Goal: Task Accomplishment & Management: Complete application form

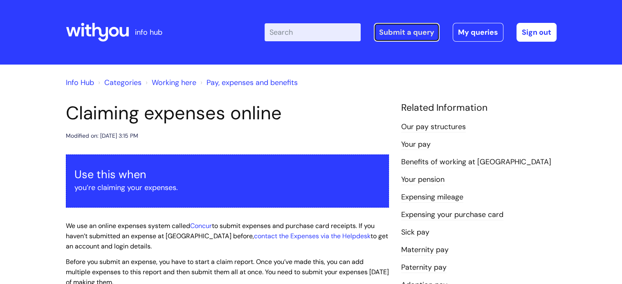
click at [394, 37] on link "Submit a query" at bounding box center [406, 32] width 66 height 19
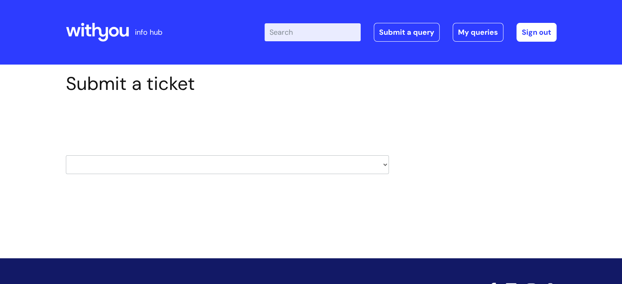
click at [382, 164] on select "HR / People IT and Support Clinical Drug Alerts Finance Accounts Data Support T…" at bounding box center [227, 164] width 323 height 19
select select "property_&_estates"
click at [66, 155] on select "HR / People IT and Support Clinical Drug Alerts Finance Accounts Data Support T…" at bounding box center [227, 164] width 323 height 19
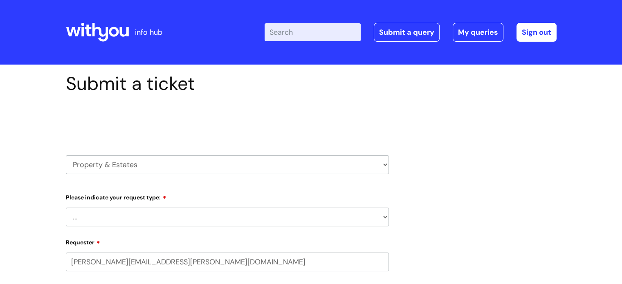
select select "80004286582"
click at [384, 216] on select "... Facilities Support Lease/ Tenancy Agreements Health & Safety and Environmen…" at bounding box center [227, 217] width 323 height 19
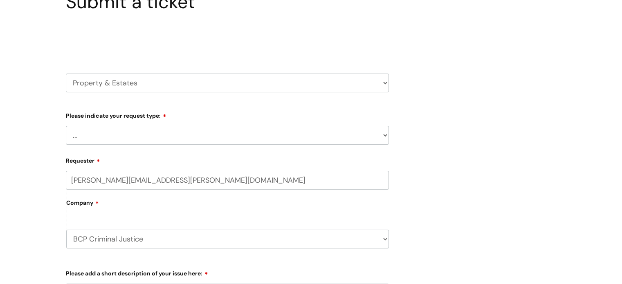
scroll to position [163, 0]
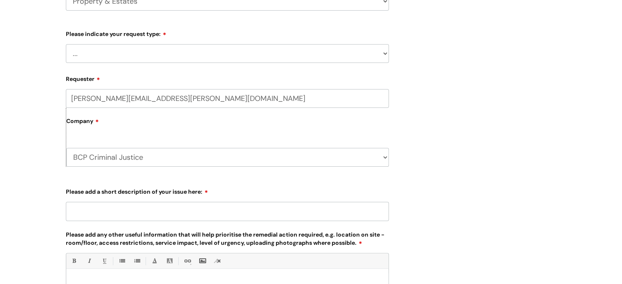
click at [384, 54] on select "... Facilities Support Lease/ Tenancy Agreements Health & Safety and Environmen…" at bounding box center [227, 53] width 323 height 19
select select "Facilities Support"
click at [66, 44] on select "... Facilities Support Lease/ Tenancy Agreements Health & Safety and Environmen…" at bounding box center [227, 53] width 323 height 19
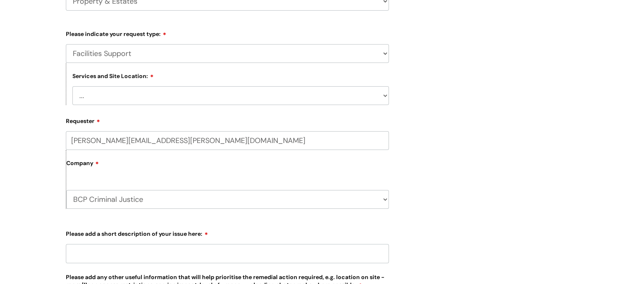
click at [378, 94] on select "... Cleethorpes Darlington Tubwell Darlington Coniscliffe Grimsby Preston Redca…" at bounding box center [230, 95] width 316 height 19
select select "Boscombe R&R"
click at [72, 86] on select "... Cleethorpes Darlington Tubwell Darlington Coniscliffe Grimsby Preston Redca…" at bounding box center [230, 95] width 316 height 19
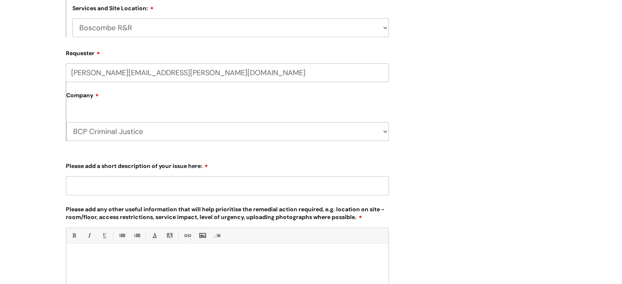
scroll to position [245, 0]
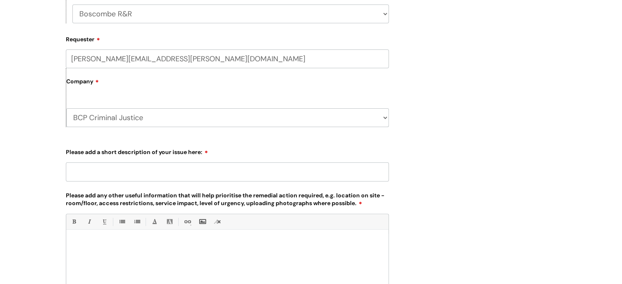
click at [183, 170] on input "Please add a short description of your issue here:" at bounding box center [227, 171] width 323 height 19
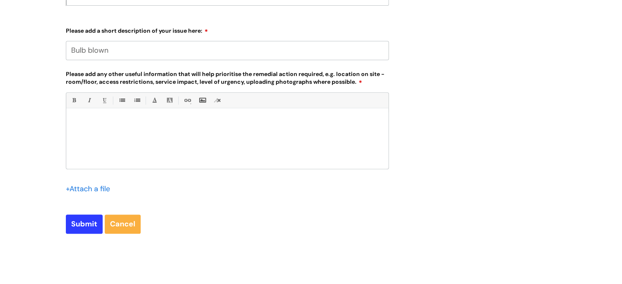
scroll to position [368, 0]
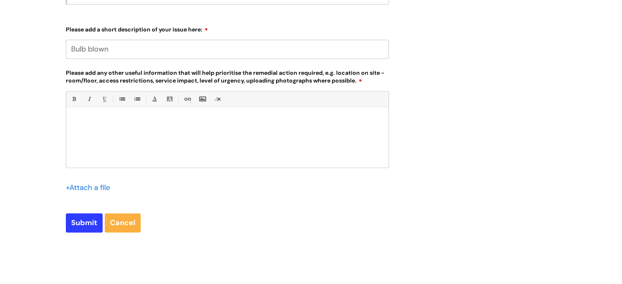
type input "Bulb blown"
click at [87, 120] on p at bounding box center [227, 120] width 310 height 7
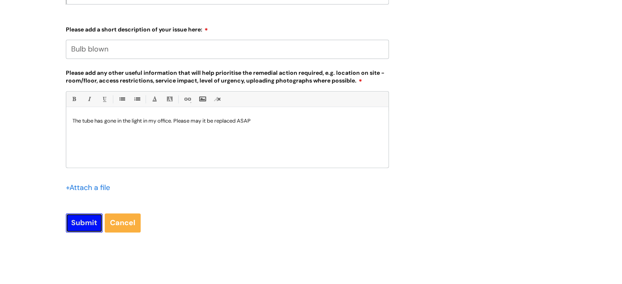
click at [74, 224] on input "Submit" at bounding box center [84, 222] width 37 height 19
type input "Please Wait..."
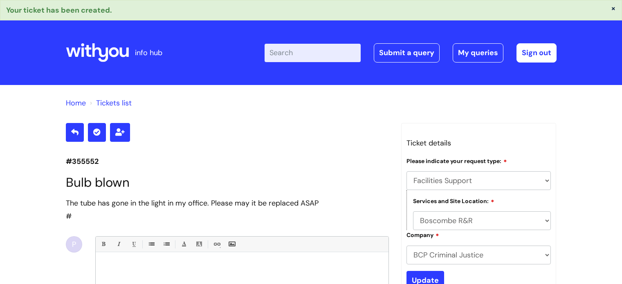
select select "Facilities Support"
select select "Boscombe R&R"
click at [309, 52] on input "Enter your search term here..." at bounding box center [312, 53] width 96 height 18
type input "kit days"
click at [102, 53] on icon at bounding box center [97, 53] width 63 height 20
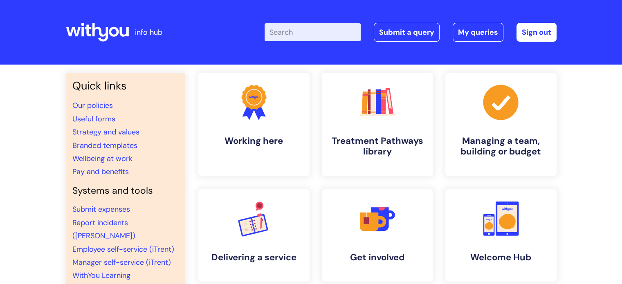
click at [333, 32] on input "Enter your search term here..." at bounding box center [312, 32] width 96 height 18
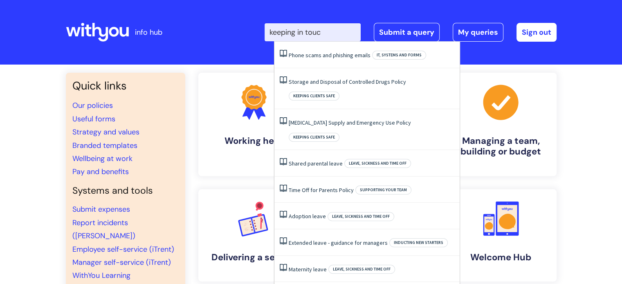
type input "keeping in touch"
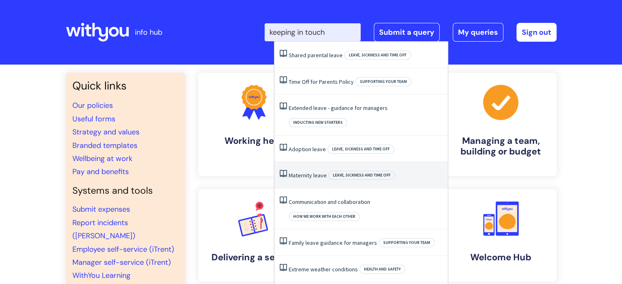
click at [351, 171] on span "Leave, sickness and time off" at bounding box center [361, 175] width 67 height 9
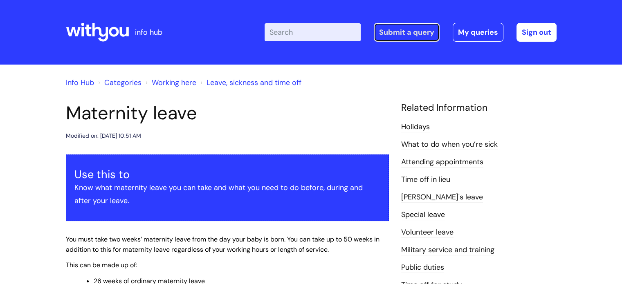
click at [415, 34] on link "Submit a query" at bounding box center [406, 32] width 66 height 19
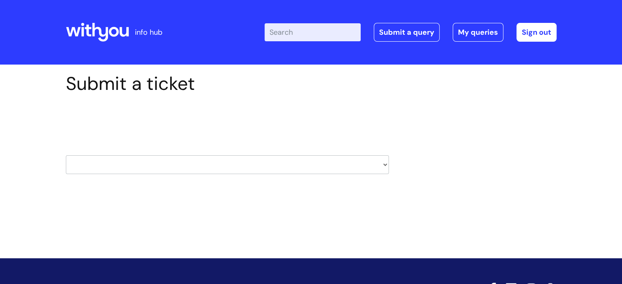
click at [378, 161] on select "HR / People IT and Support Clinical Drug Alerts Finance Accounts Data Support T…" at bounding box center [227, 164] width 323 height 19
select select "hr_/_people"
click at [66, 155] on select "HR / People IT and Support Clinical Drug Alerts Finance Accounts Data Support T…" at bounding box center [227, 164] width 323 height 19
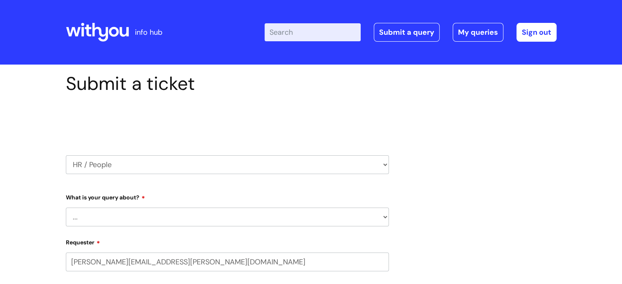
select select "80004286582"
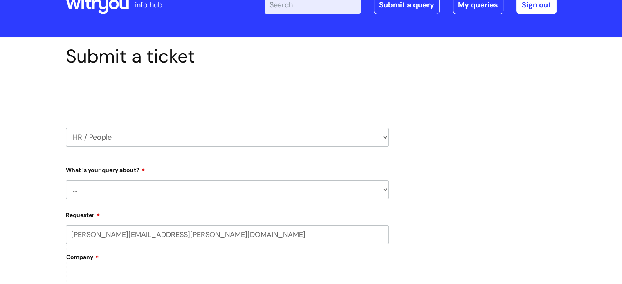
scroll to position [82, 0]
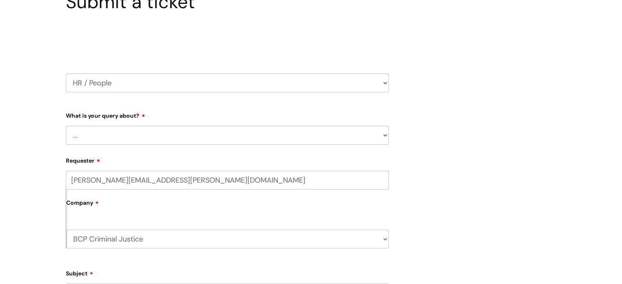
click at [372, 141] on select "... Absence Query Holiday Query Employee change request General HR Query iTrent…" at bounding box center [227, 135] width 323 height 19
select select "General HR Query"
click at [66, 126] on select "... Absence Query Holiday Query Employee change request General HR Query iTrent…" at bounding box center [227, 135] width 323 height 19
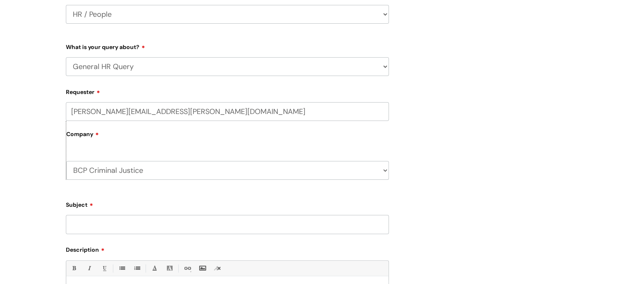
scroll to position [163, 0]
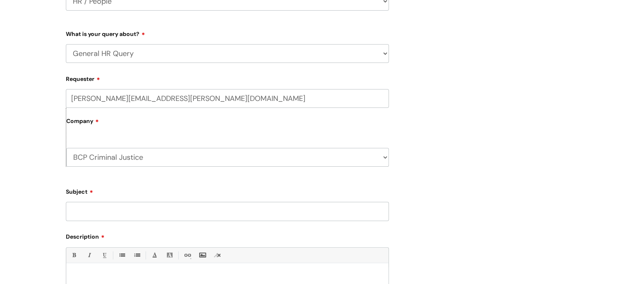
click at [321, 210] on input "Subject" at bounding box center [227, 211] width 323 height 19
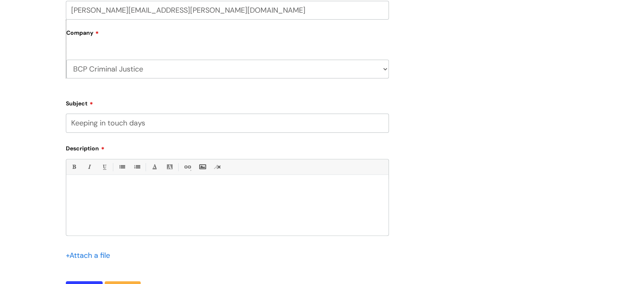
scroll to position [286, 0]
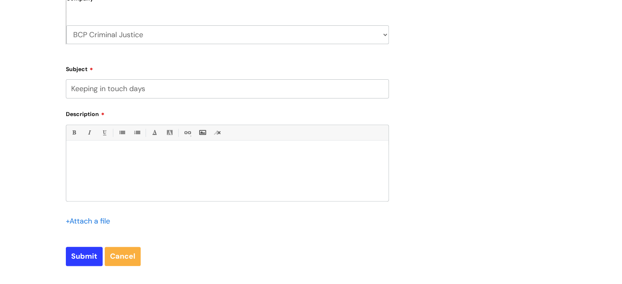
type input "Keeping in touch days"
click at [83, 151] on p at bounding box center [227, 154] width 310 height 7
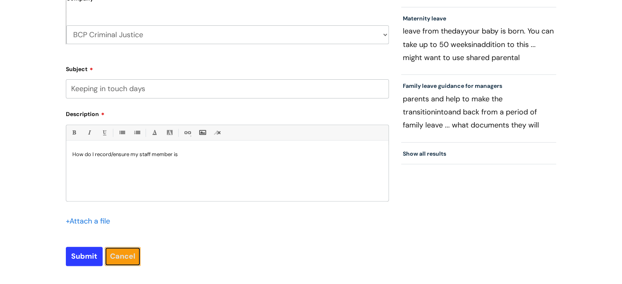
click at [129, 251] on link "Cancel" at bounding box center [123, 256] width 36 height 19
